Goal: Information Seeking & Learning: Learn about a topic

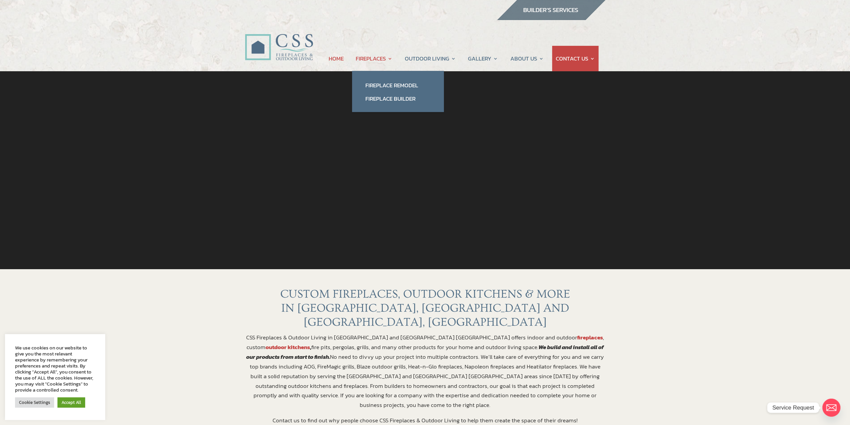
click at [385, 59] on link "FIREPLACES" at bounding box center [374, 58] width 37 height 25
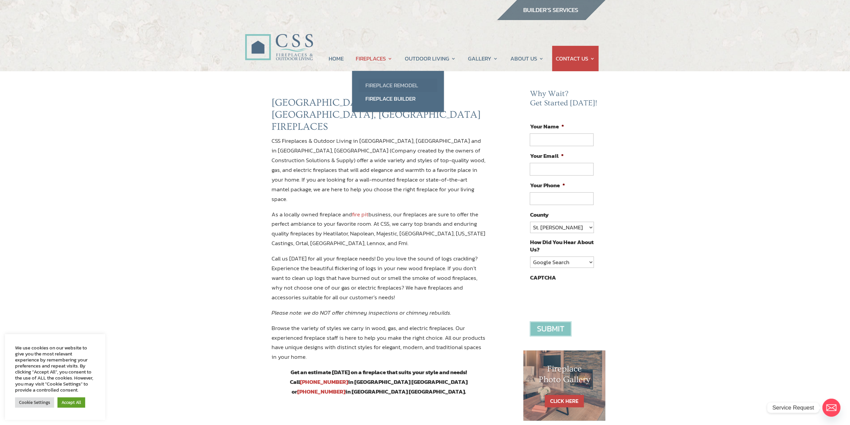
click at [389, 86] on link "Fireplace Remodel" at bounding box center [398, 84] width 78 height 13
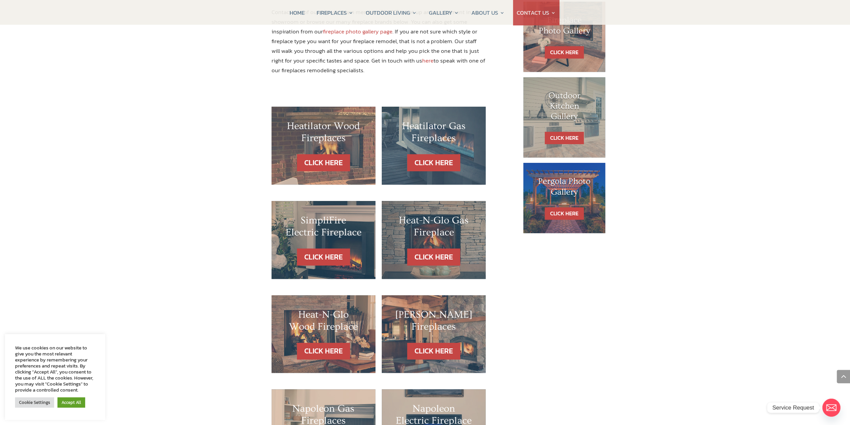
scroll to position [356, 0]
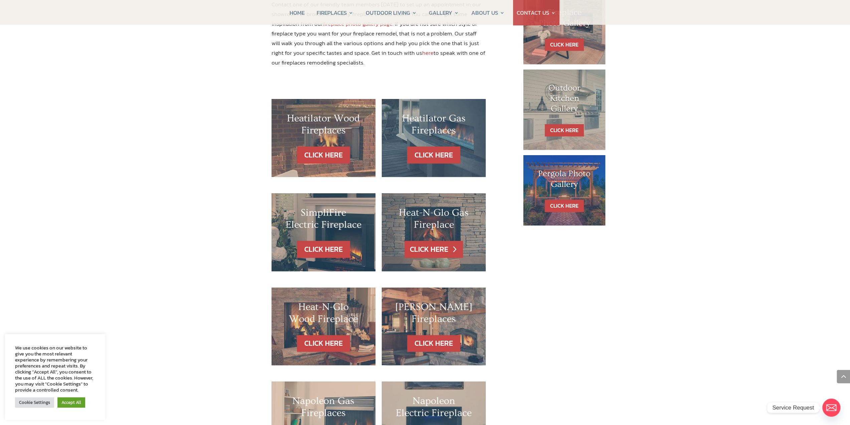
click at [435, 241] on link "CLICK HERE" at bounding box center [434, 249] width 58 height 17
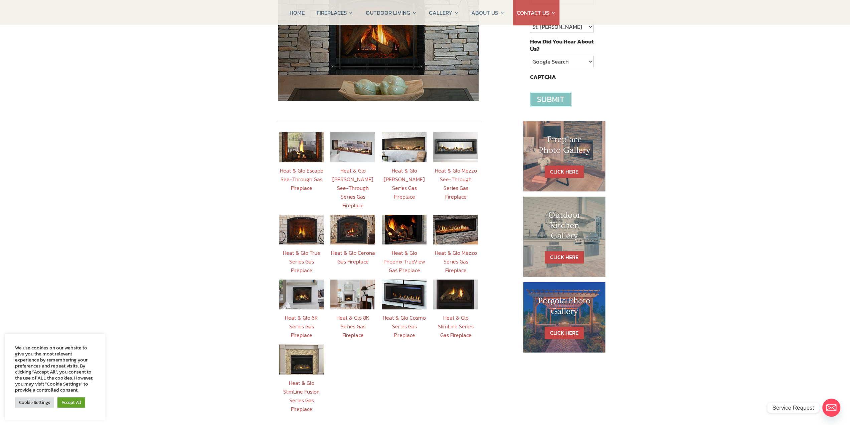
scroll to position [222, 0]
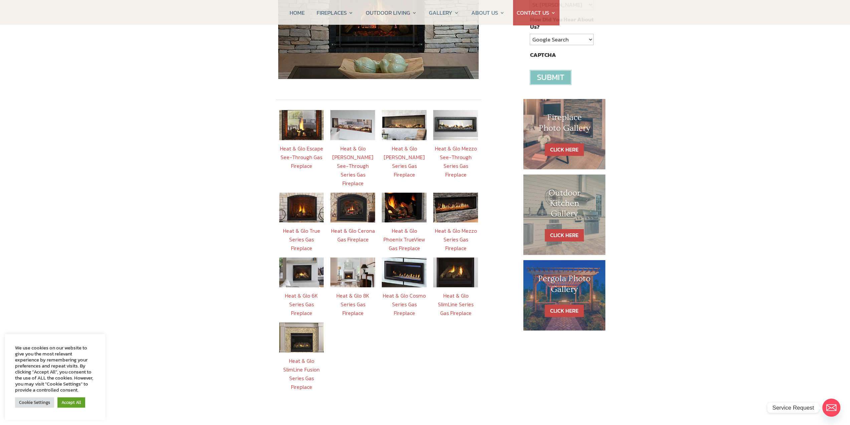
click at [456, 291] on link "Heat & Glo SlimLine Series Gas Fireplace" at bounding box center [456, 303] width 36 height 25
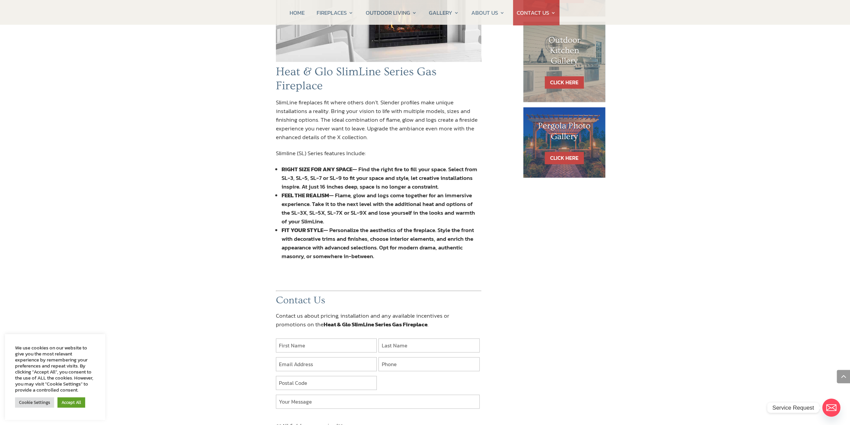
scroll to position [378, 0]
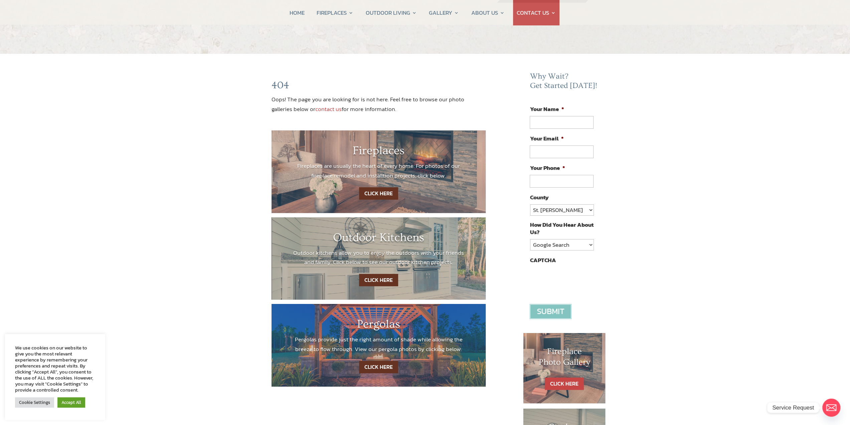
scroll to position [44, 0]
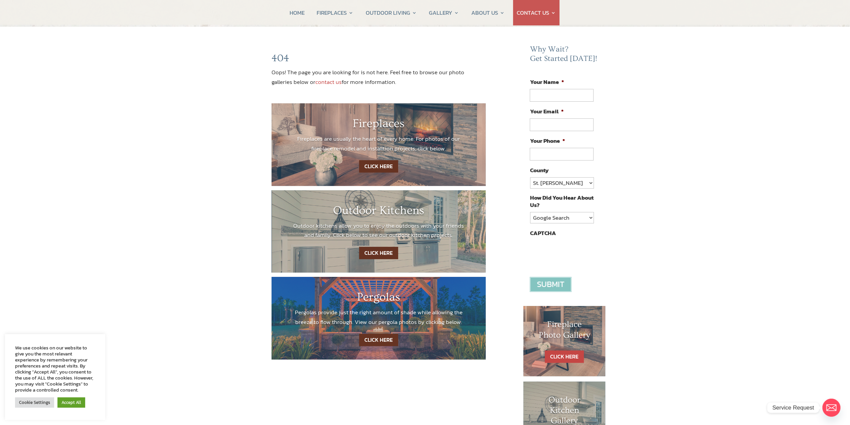
click at [374, 165] on link "CLICK HERE" at bounding box center [378, 166] width 39 height 12
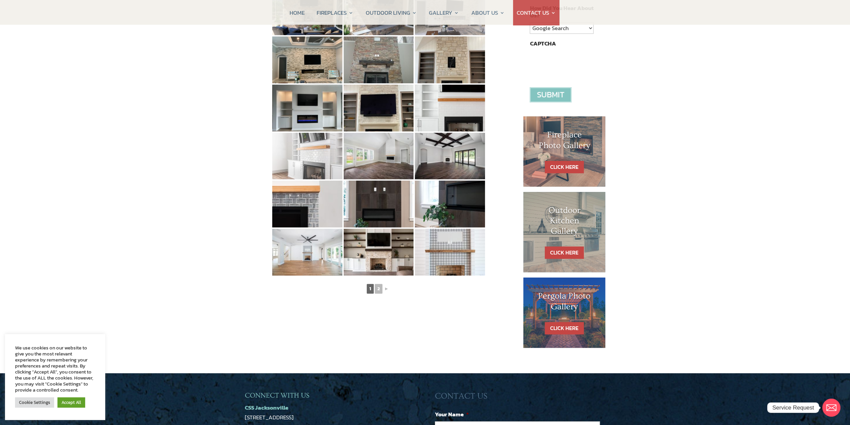
scroll to position [245, 0]
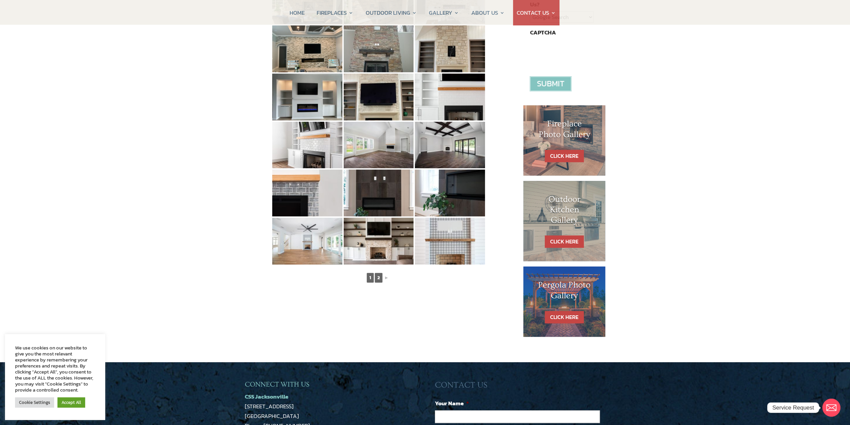
click at [381, 277] on link "2" at bounding box center [379, 278] width 8 height 10
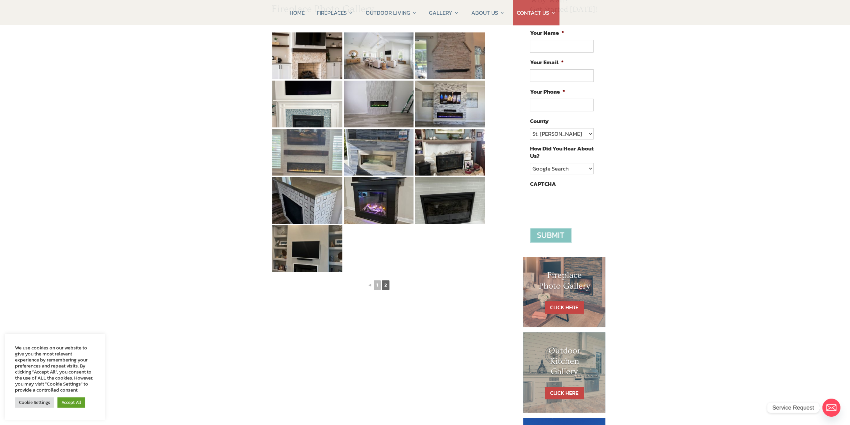
scroll to position [22, 0]
